Goal: Information Seeking & Learning: Learn about a topic

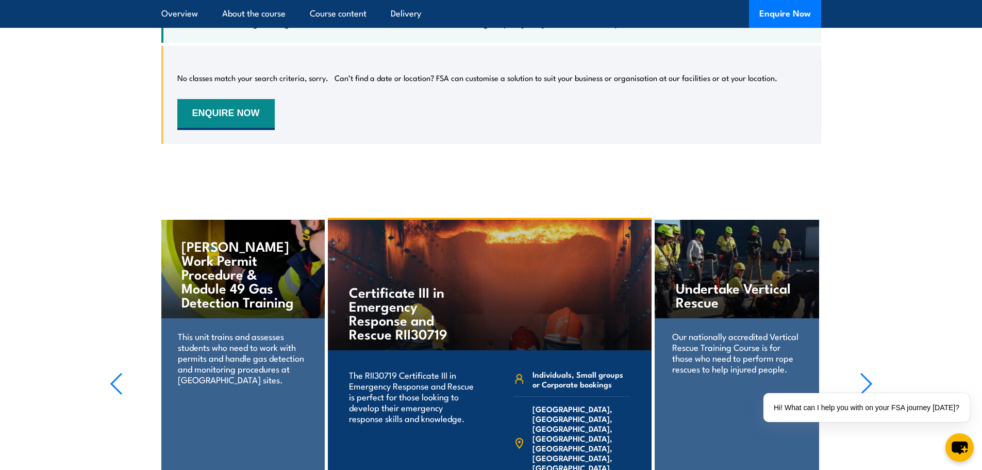
scroll to position [2165, 0]
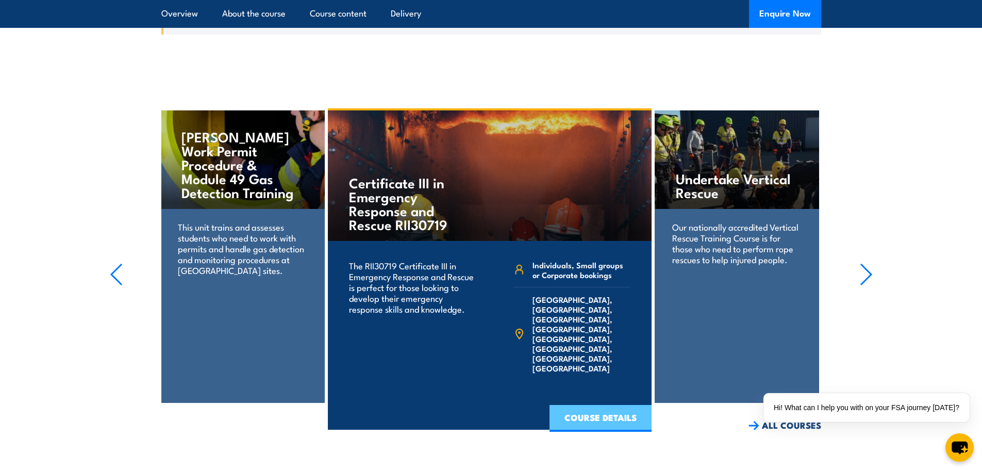
click at [598, 422] on link "COURSE DETAILS" at bounding box center [601, 418] width 102 height 27
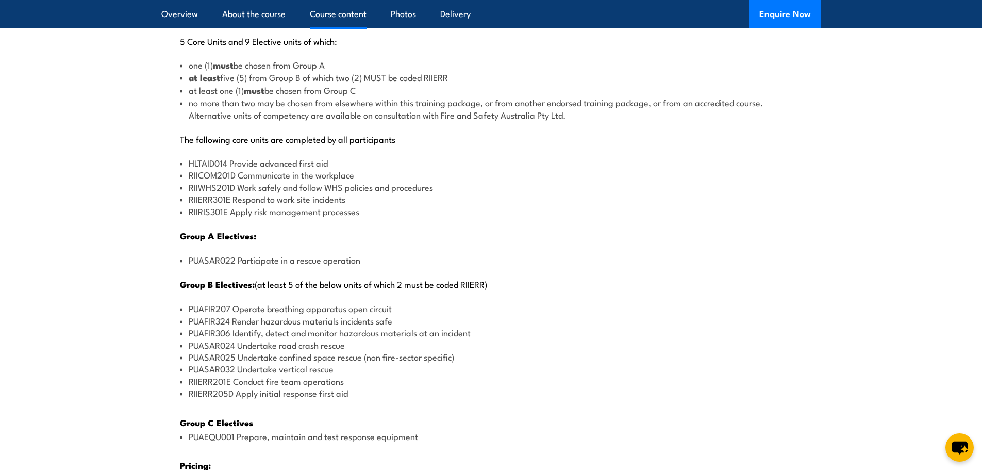
scroll to position [1186, 0]
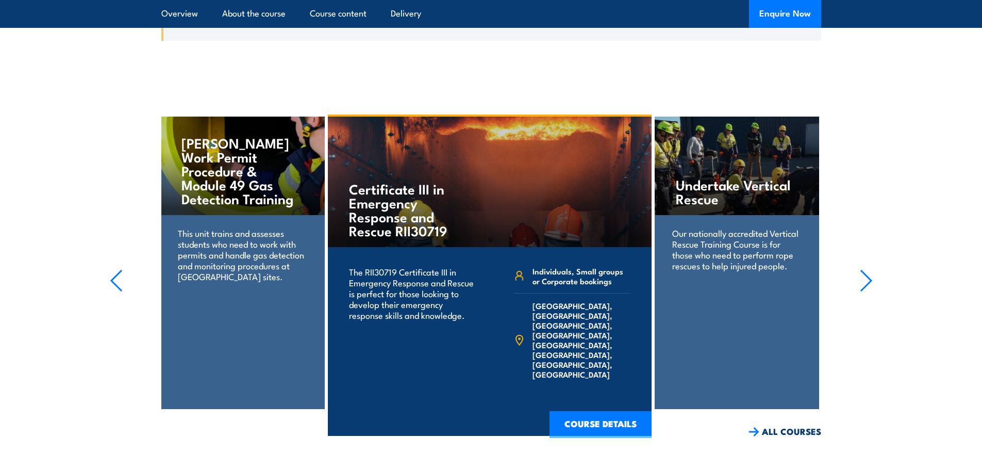
scroll to position [2165, 0]
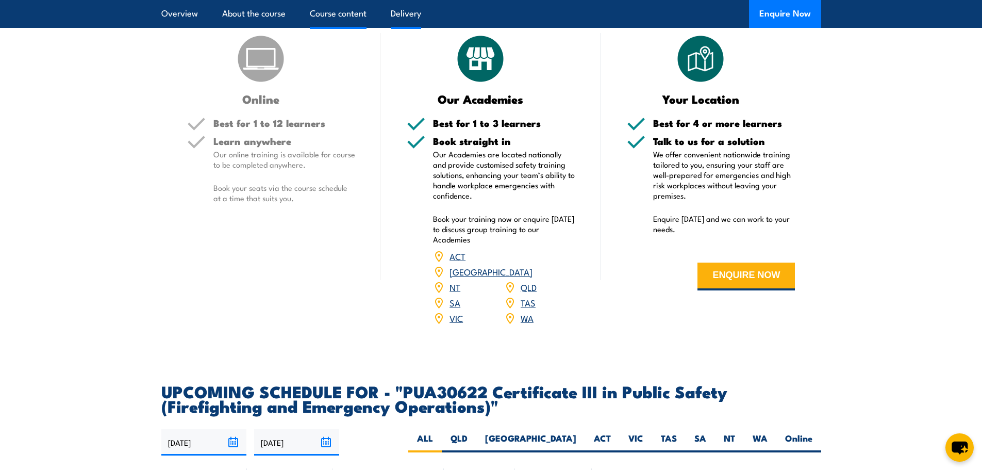
click at [344, 11] on link "Course content" at bounding box center [338, 13] width 57 height 27
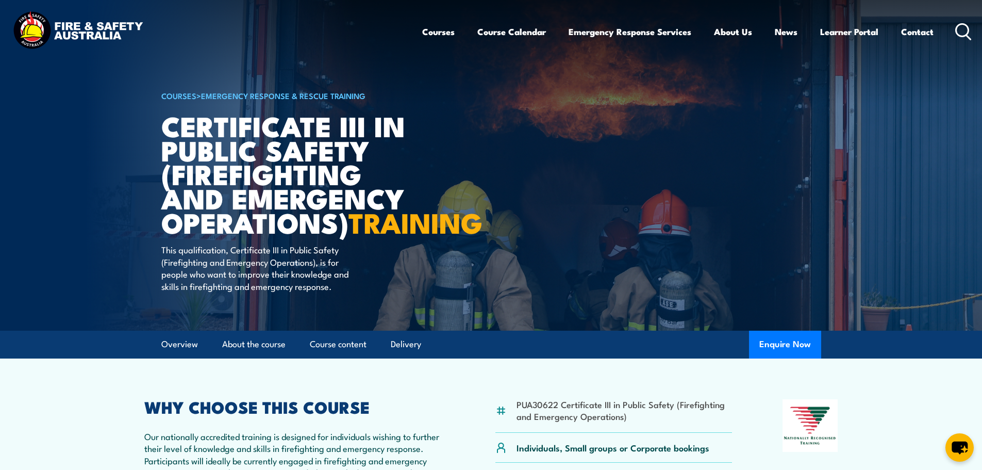
click at [185, 96] on link "COURSES" at bounding box center [178, 95] width 35 height 11
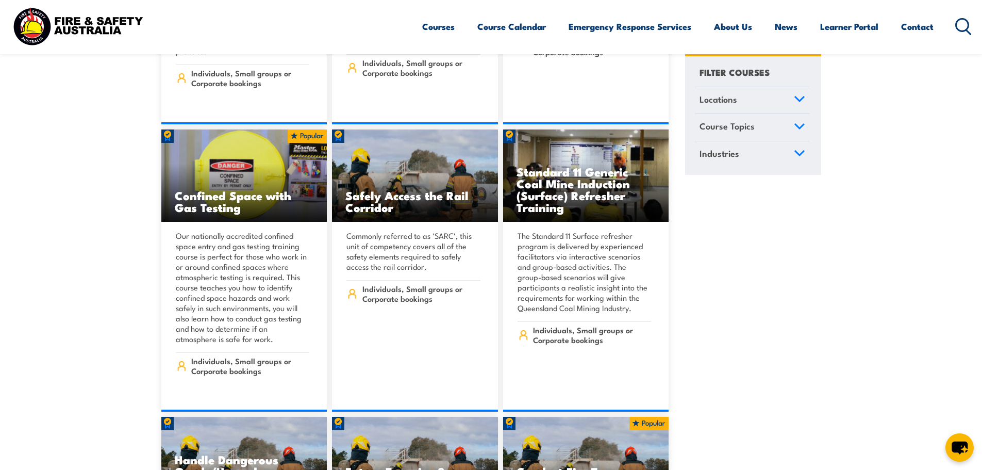
scroll to position [2114, 0]
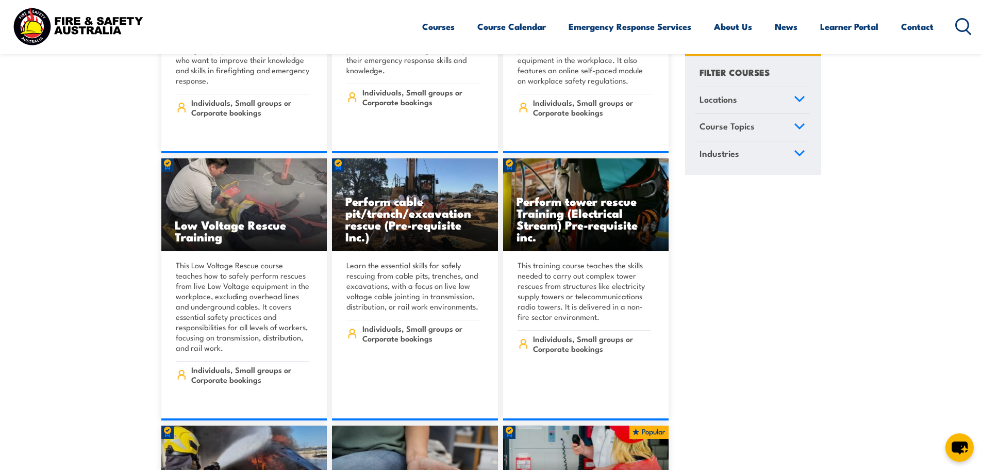
scroll to position [3660, 0]
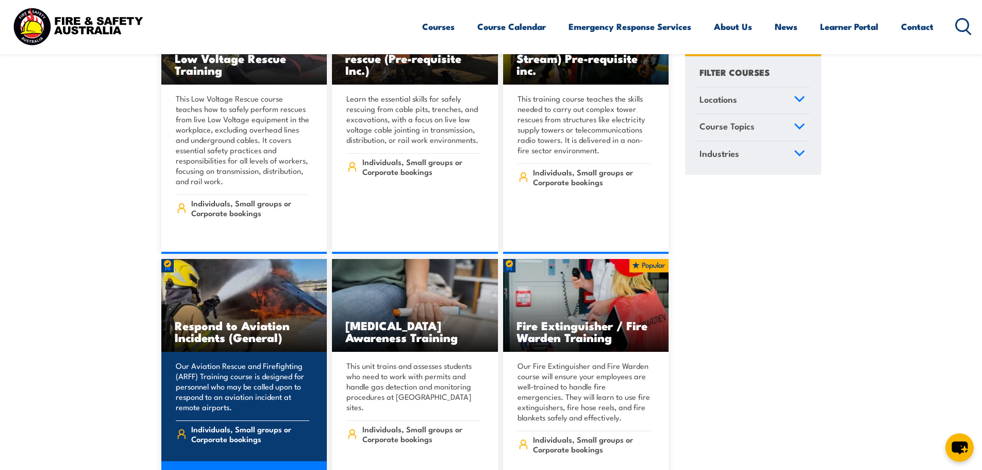
click at [254, 319] on h3 "Respond to Aviation Incidents (General)" at bounding box center [244, 331] width 139 height 24
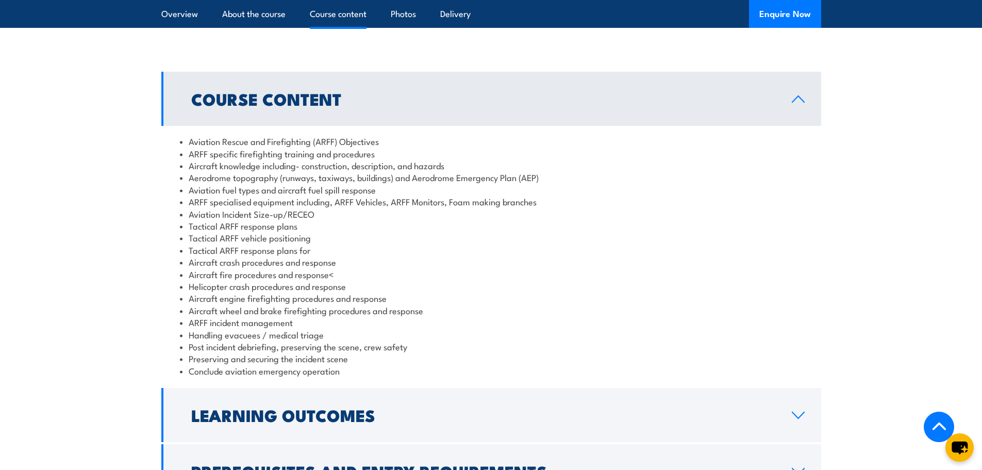
scroll to position [876, 0]
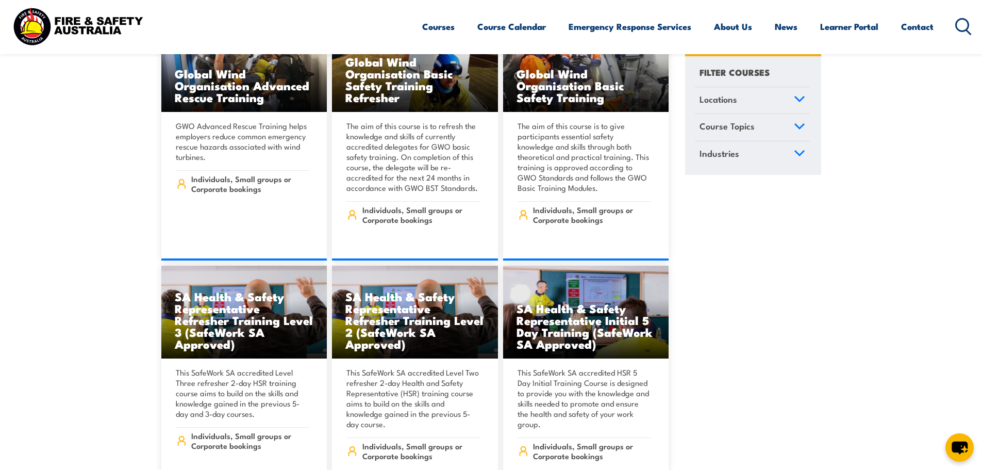
scroll to position [4743, 0]
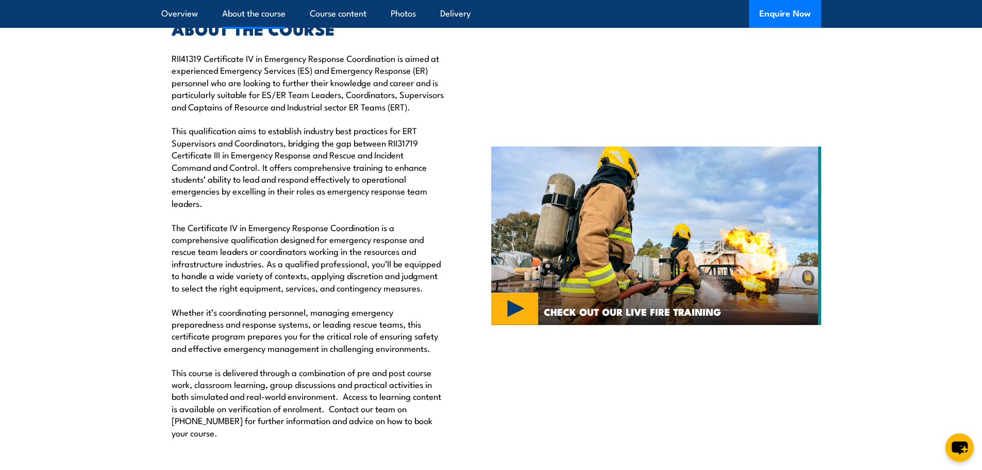
scroll to position [825, 0]
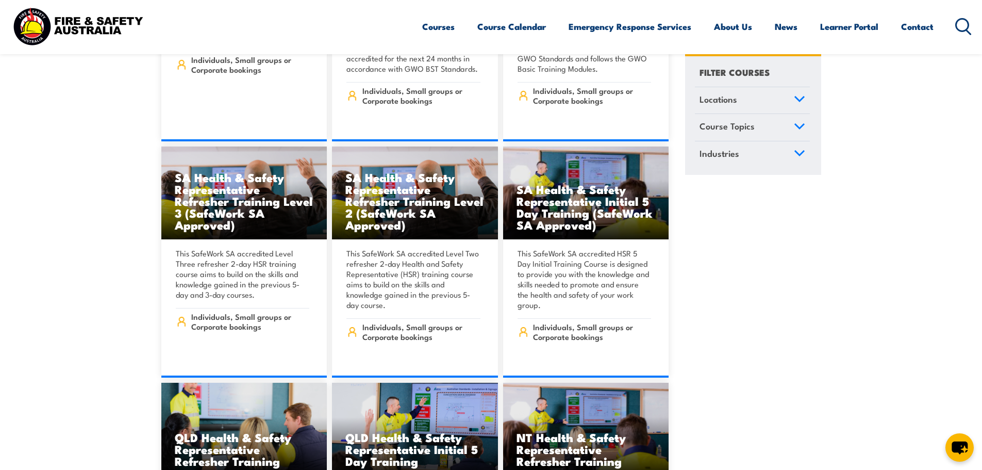
scroll to position [4743, 0]
